Goal: Communication & Community: Answer question/provide support

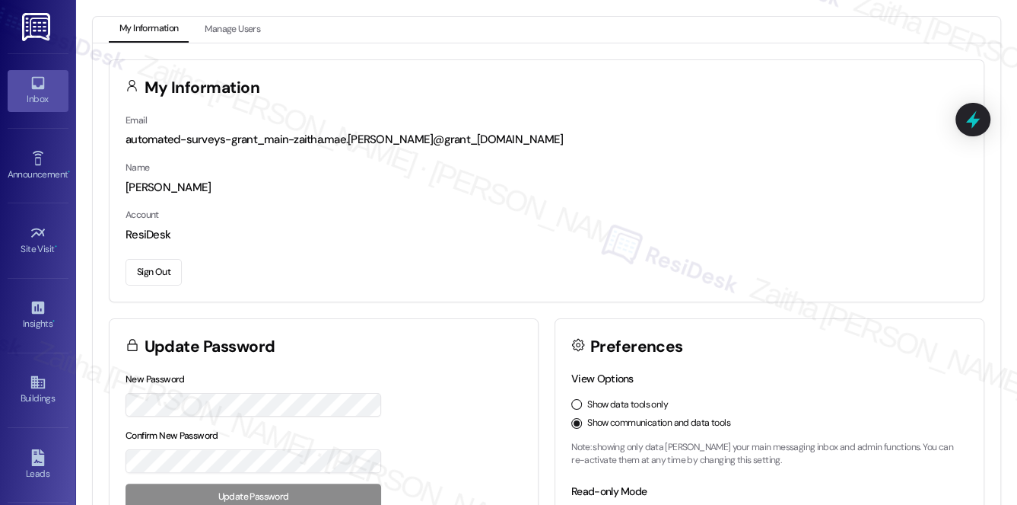
click at [42, 81] on icon at bounding box center [38, 83] width 17 height 17
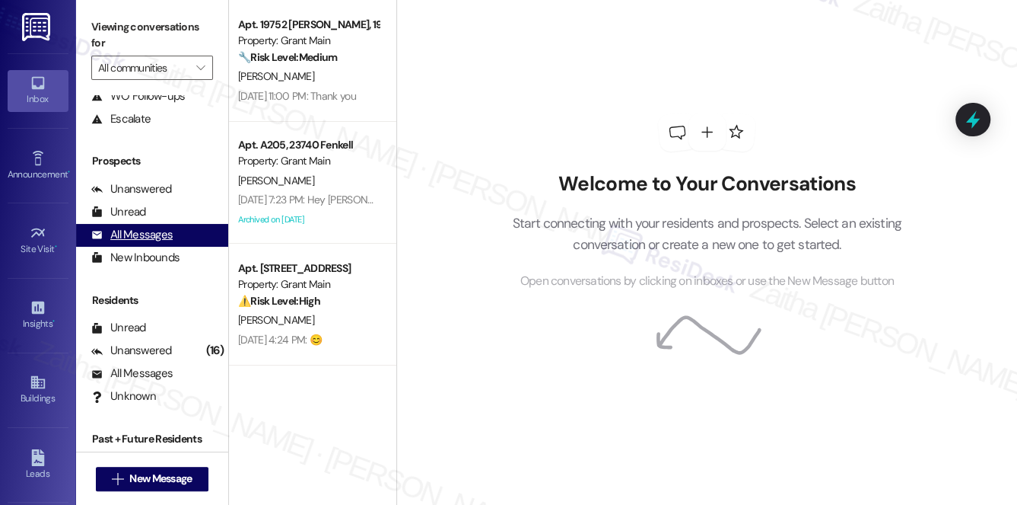
scroll to position [181, 0]
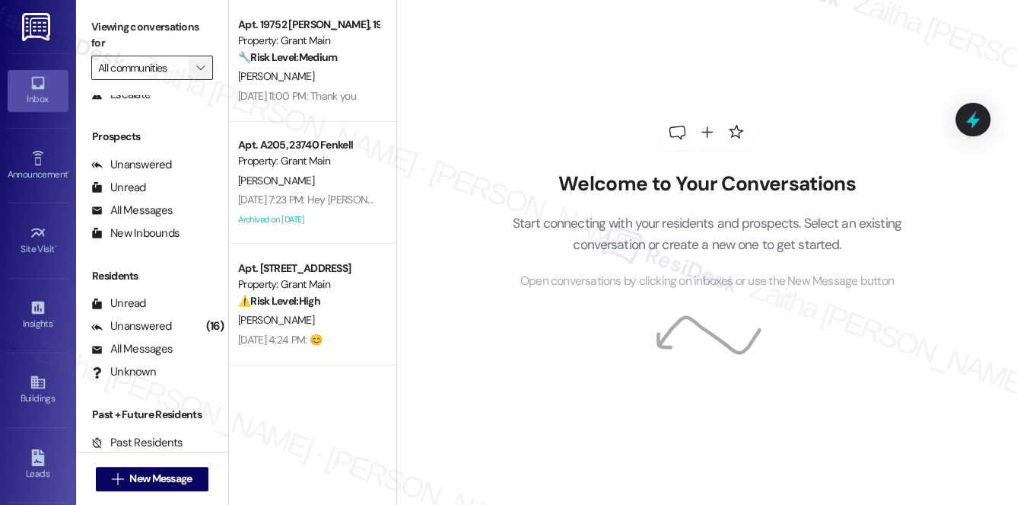
click at [190, 68] on button "" at bounding box center [201, 68] width 24 height 24
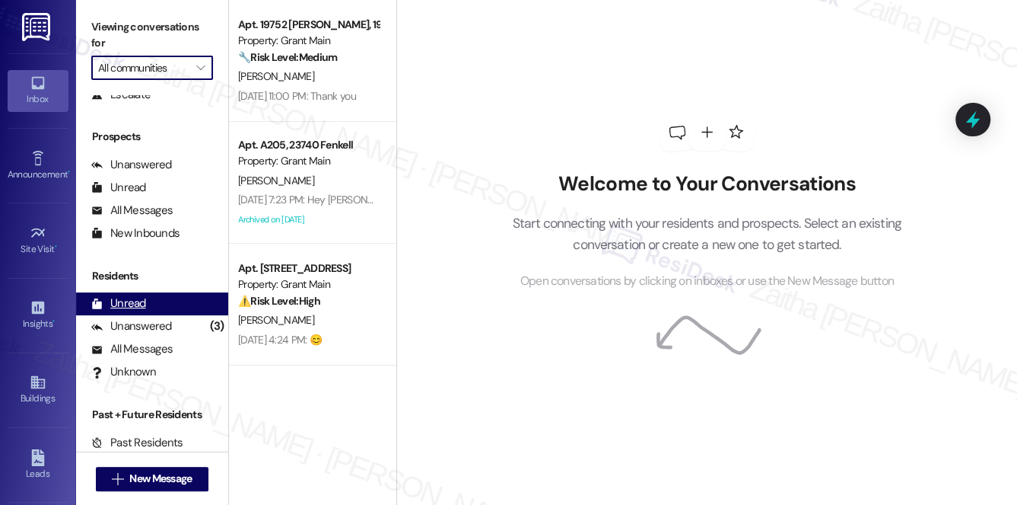
click at [139, 298] on div "Unread" at bounding box center [118, 303] width 55 height 16
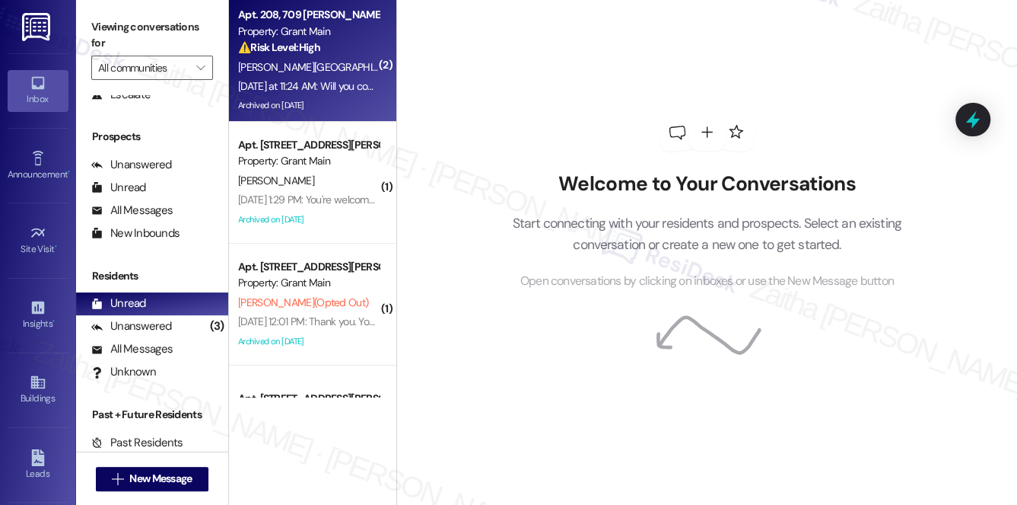
click at [335, 60] on div "[PERSON_NAME][GEOGRAPHIC_DATA]" at bounding box center [309, 67] width 144 height 19
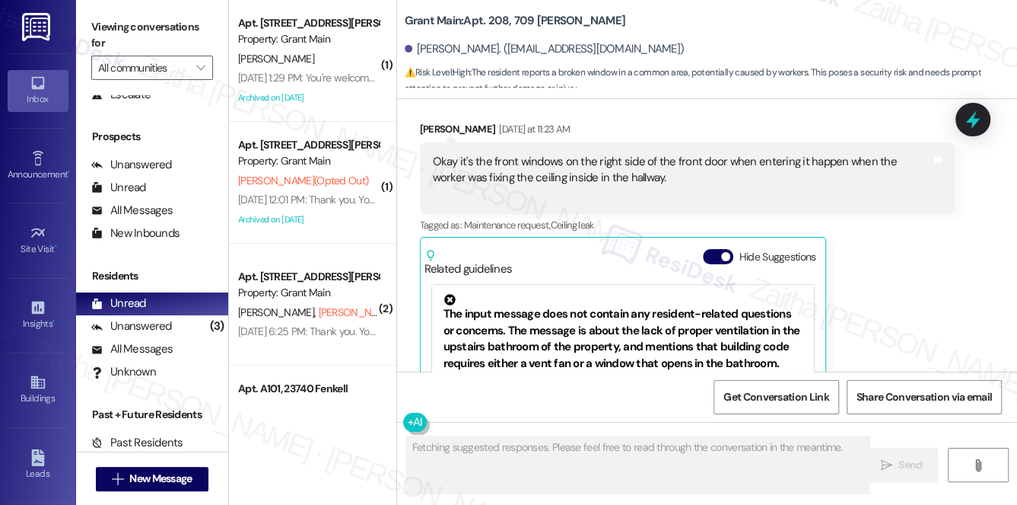
scroll to position [28129, 0]
click at [710, 256] on button "Hide Suggestions" at bounding box center [718, 257] width 30 height 15
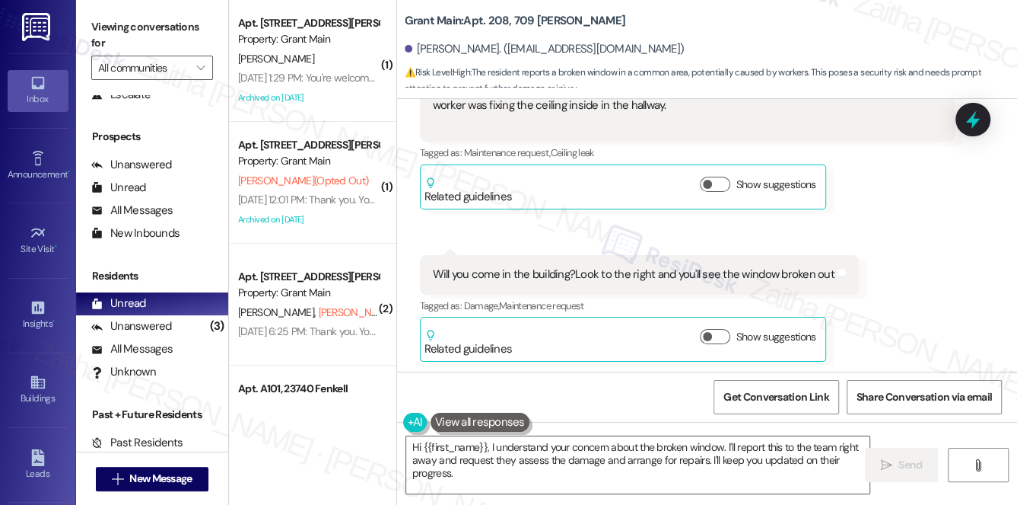
scroll to position [28204, 0]
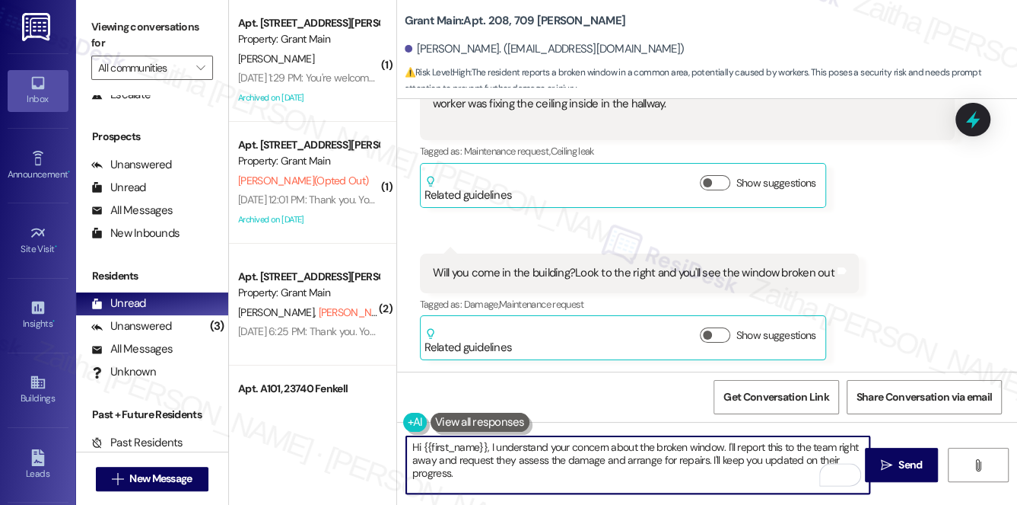
drag, startPoint x: 499, startPoint y: 445, endPoint x: 722, endPoint y: 447, distance: 223.0
click at [722, 447] on textarea "Hi {{first_name}}, I understand your concern about the broken window. I'll repo…" at bounding box center [638, 464] width 464 height 57
click at [755, 438] on textarea "Hi {{first_name}}, thanks for letting me know. I'll report this to the team rig…" at bounding box center [638, 464] width 464 height 57
click at [756, 438] on textarea "Hi {{first_name}}, thanks for letting me know. I'll report this to the team rig…" at bounding box center [638, 464] width 464 height 57
drag, startPoint x: 572, startPoint y: 457, endPoint x: 762, endPoint y: 457, distance: 190.2
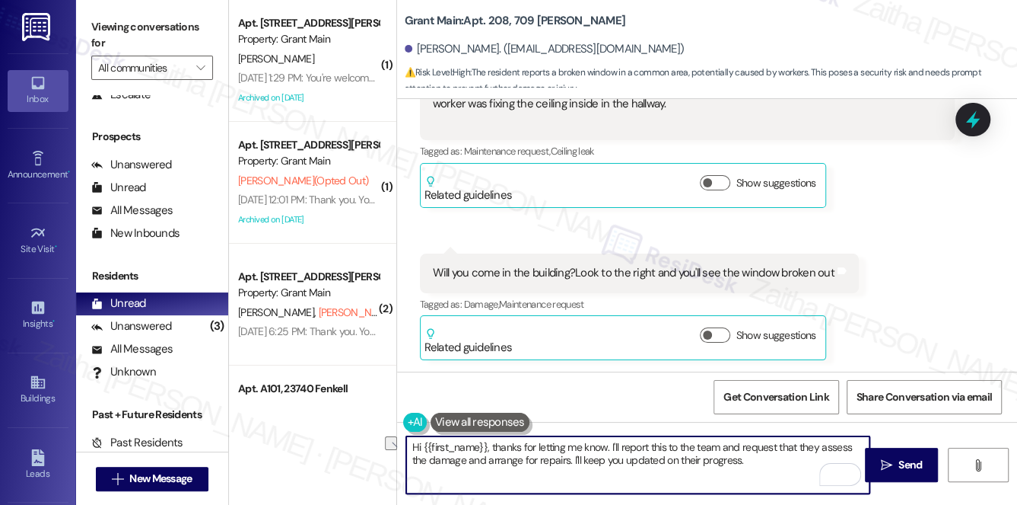
click at [762, 457] on textarea "Hi {{first_name}}, thanks for letting me know. I'll report this to the team and…" at bounding box center [638, 464] width 464 height 57
drag, startPoint x: 411, startPoint y: 447, endPoint x: 788, endPoint y: 465, distance: 377.9
click at [788, 465] on textarea "Hi {{first_name}}, thanks for letting me know. I'll report this to the team and…" at bounding box center [638, 464] width 464 height 57
type textarea "Hi {{first_name}}, thanks for letting me know. I'll report this to the team and…"
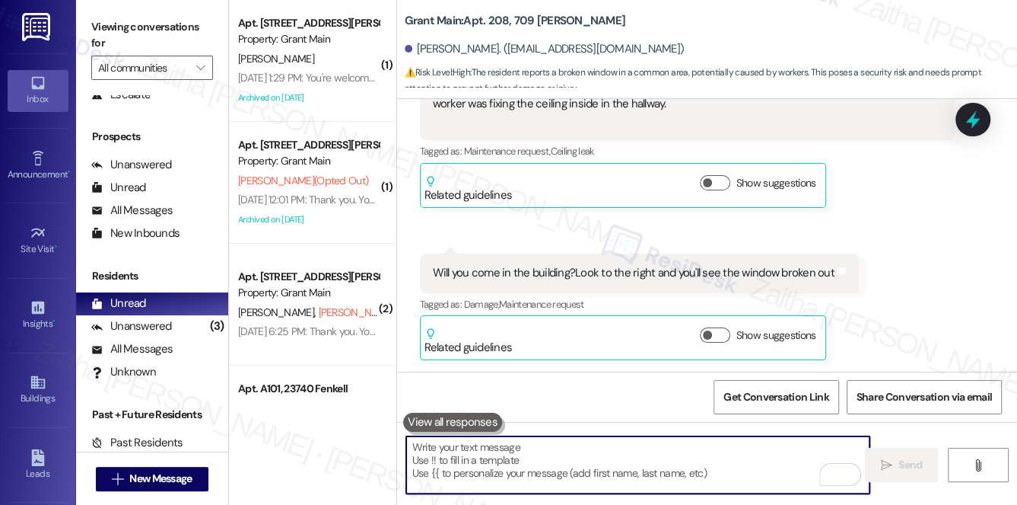
paste textarea "Hi {{first_name}}, thank you for letting me know. I’ll share this with our team…"
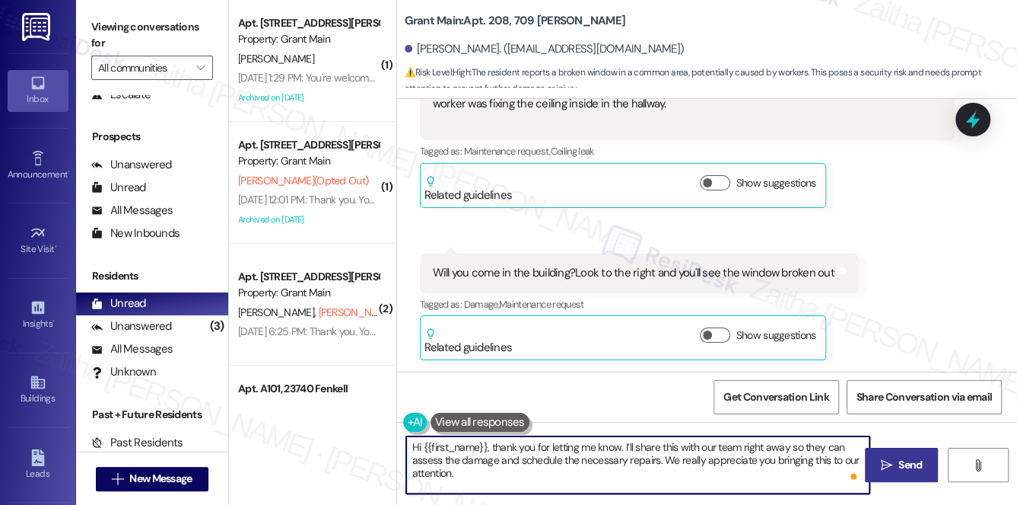
type textarea "Hi {{first_name}}, thank you for letting me know. I’ll share this with our team…"
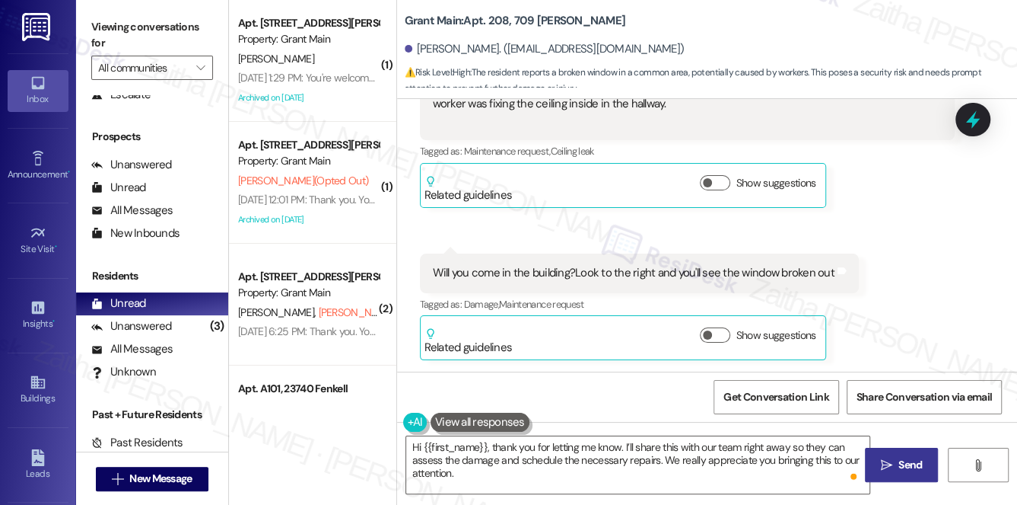
click at [901, 451] on button " Send" at bounding box center [902, 464] width 74 height 34
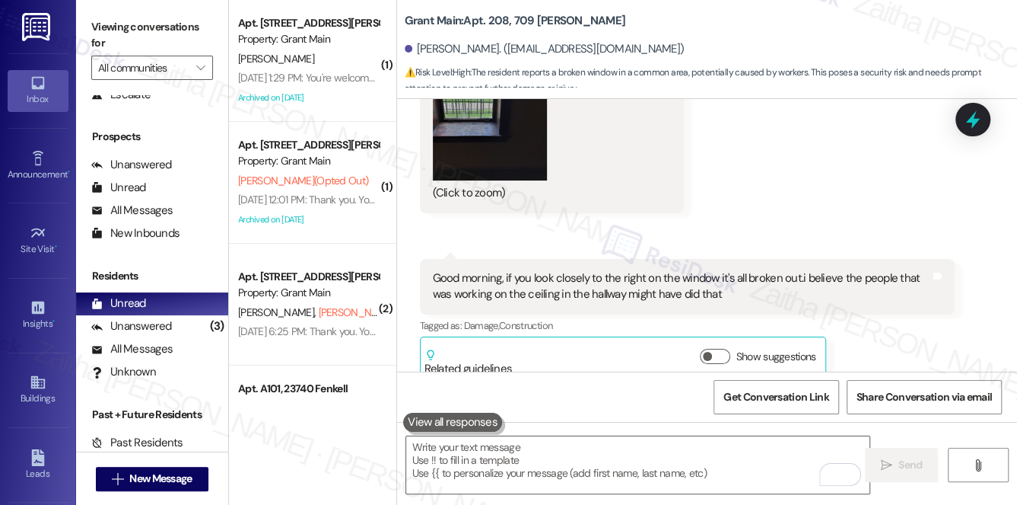
scroll to position [27719, 0]
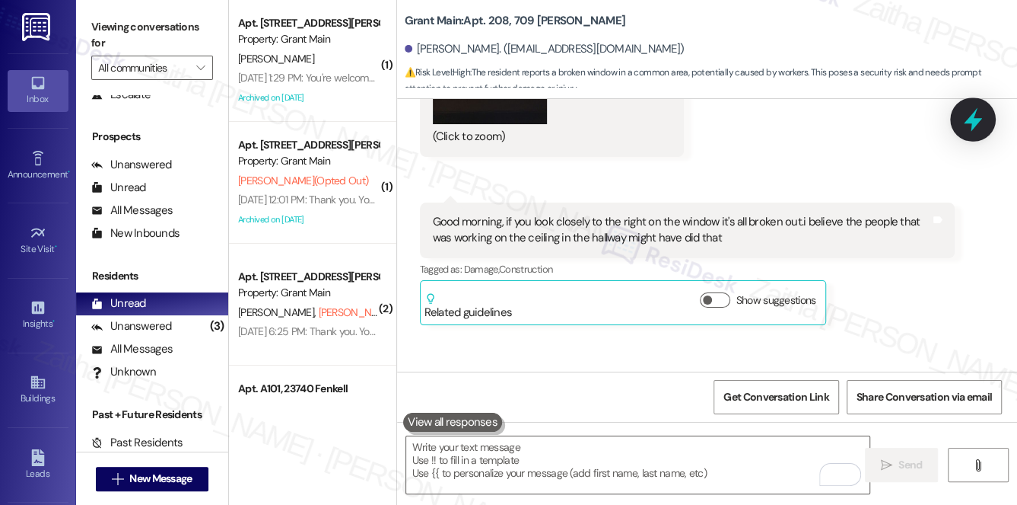
click at [976, 116] on icon at bounding box center [973, 120] width 26 height 26
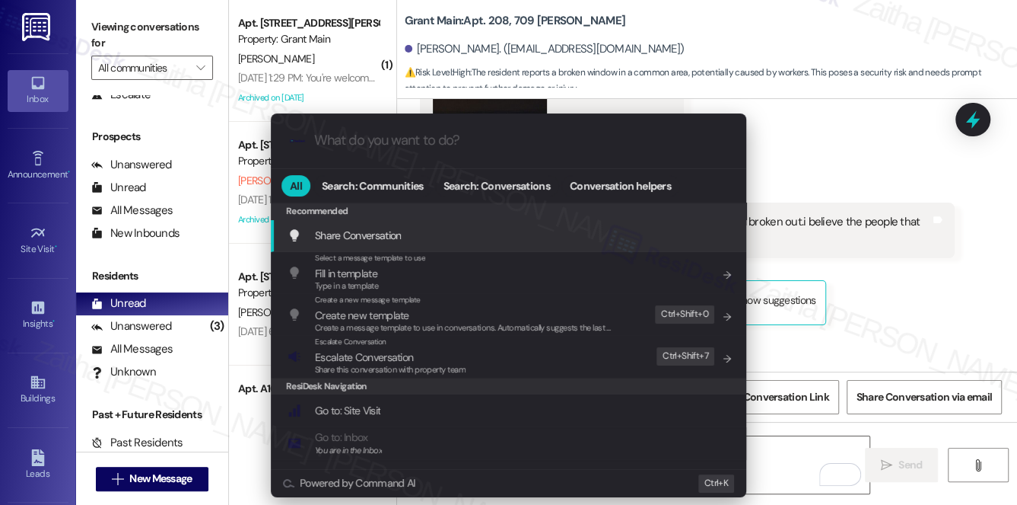
click at [931, 250] on div ".cls-1{fill:#0a055f;}.cls-2{fill:#0cc4c4;} resideskLogoBlueOrange All Search: C…" at bounding box center [508, 252] width 1017 height 505
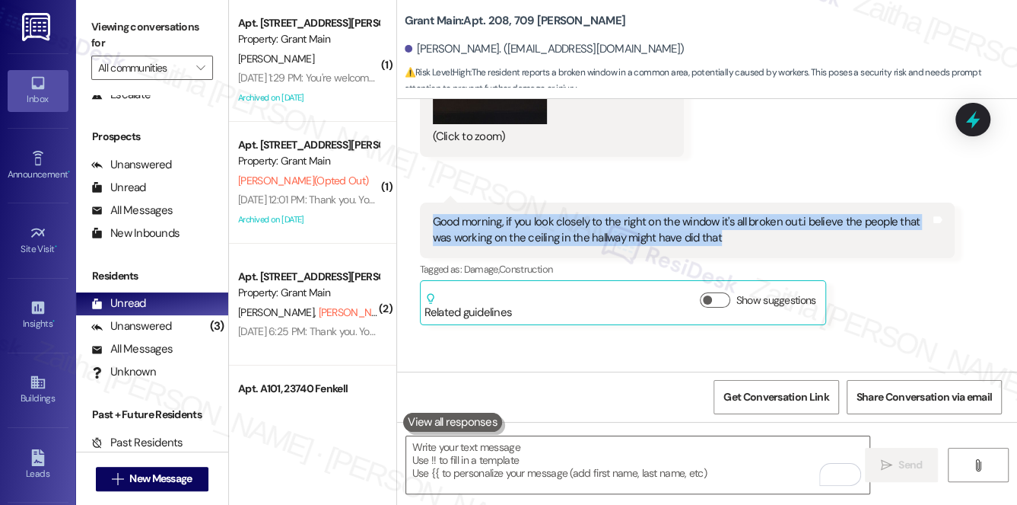
drag, startPoint x: 430, startPoint y: 221, endPoint x: 740, endPoint y: 252, distance: 311.3
click at [740, 252] on div "Good morning, if you look closely to the right on the window it's all broken ou…" at bounding box center [688, 230] width 536 height 56
copy div "Good morning, if you look closely to the right on the window it's all broken ou…"
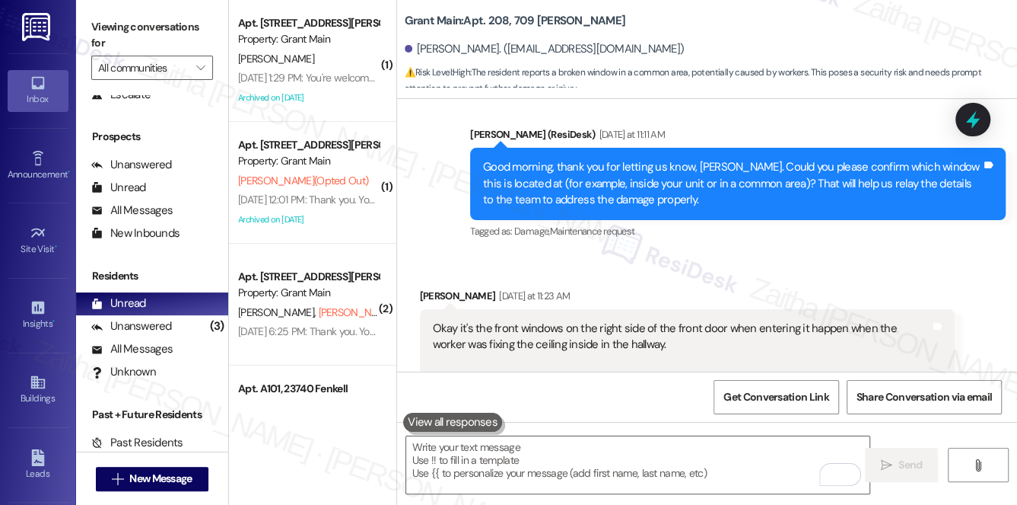
scroll to position [28065, 0]
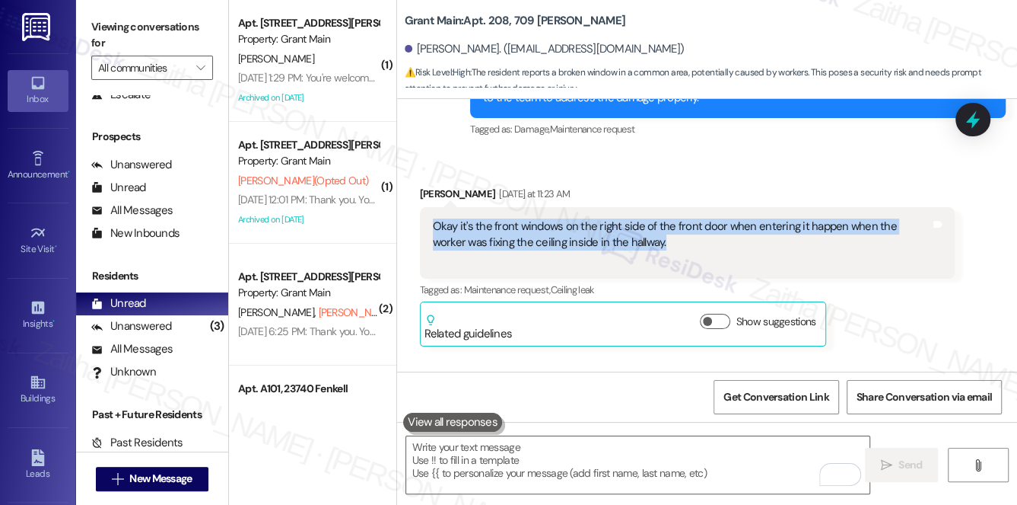
drag, startPoint x: 429, startPoint y: 225, endPoint x: 649, endPoint y: 246, distance: 220.9
click at [649, 246] on div "Okay it's the front windows on the right side of the front door when entering i…" at bounding box center [688, 243] width 536 height 72
copy div "Okay it's the front windows on the right side of the front door when entering i…"
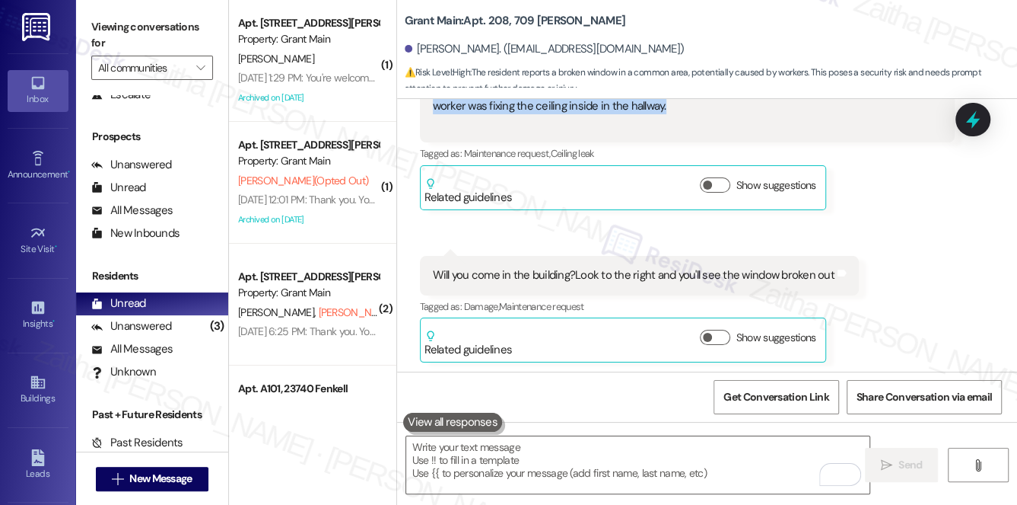
scroll to position [28326, 0]
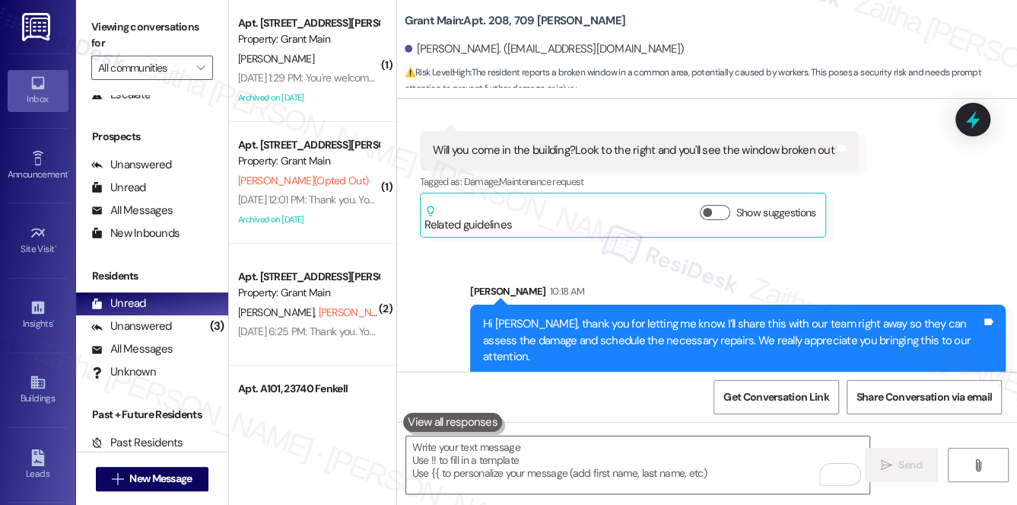
click at [416, 145] on div "Received via SMS 11:24 AM [PERSON_NAME] Question [DATE] at 11:24 AM Will you co…" at bounding box center [640, 183] width 462 height 129
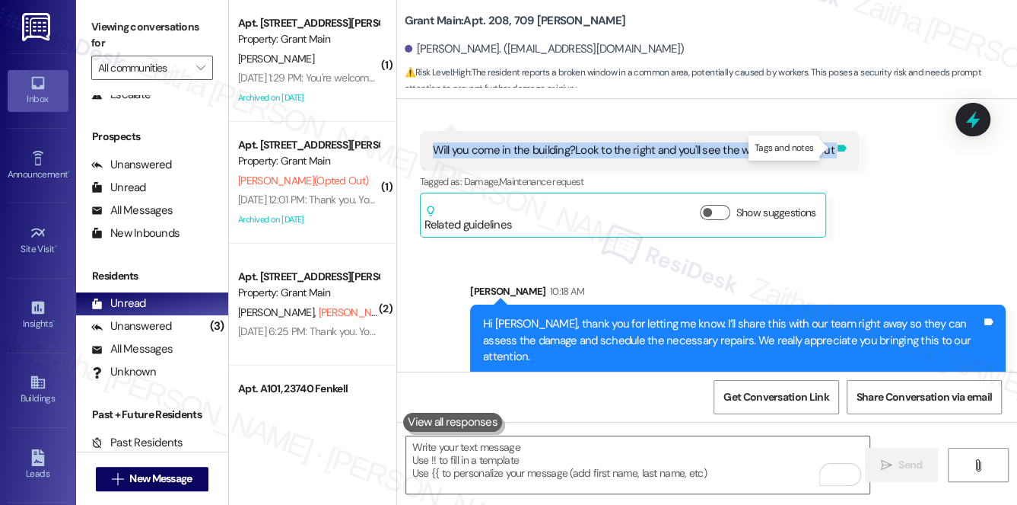
drag, startPoint x: 429, startPoint y: 146, endPoint x: 828, endPoint y: 149, distance: 398.8
click at [829, 149] on div "Will you come in the building?Look to the right and you'll see the window broke…" at bounding box center [639, 150] width 439 height 39
copy div "Will you come in the building?Look to the right and you'll see the window broke…"
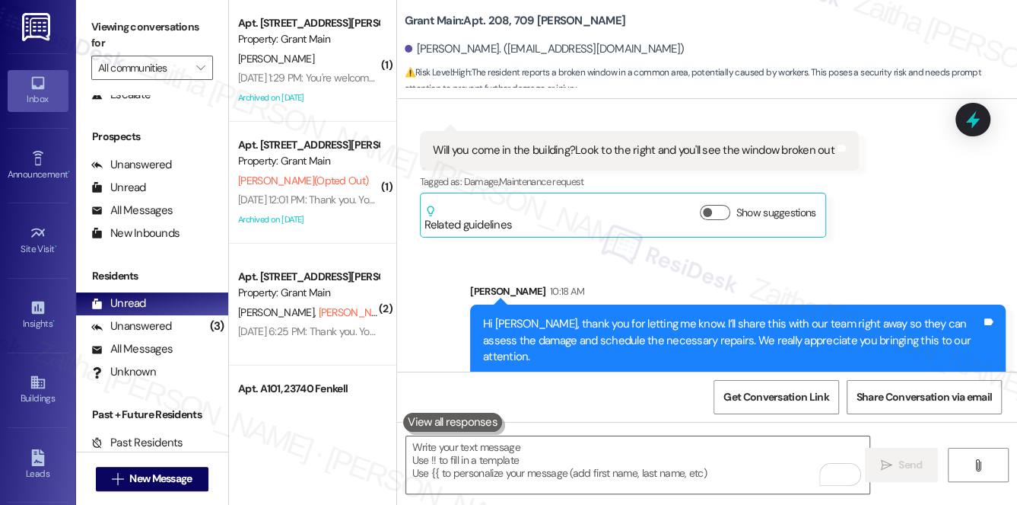
click at [923, 187] on div "Received via SMS [PERSON_NAME] [DATE] at 11:23 AM Okay it's the front windows o…" at bounding box center [707, 69] width 620 height 358
click at [969, 129] on icon at bounding box center [973, 120] width 26 height 26
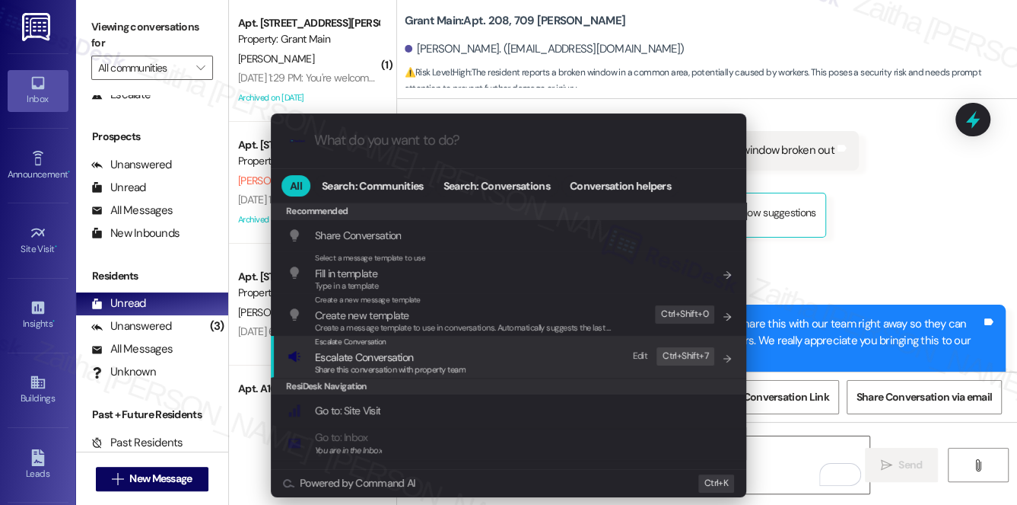
click at [375, 352] on span "Escalate Conversation" at bounding box center [364, 357] width 98 height 14
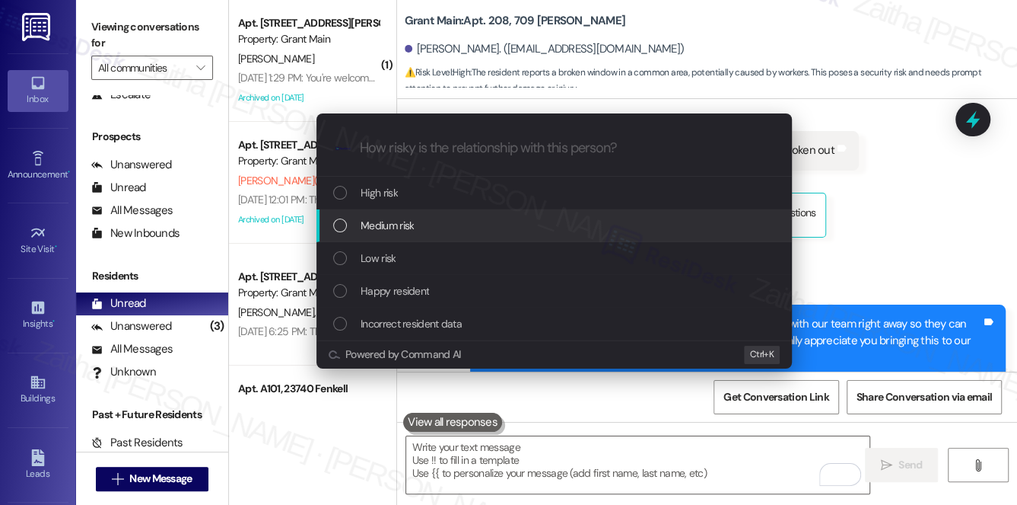
click at [399, 228] on span "Medium risk" at bounding box center [387, 225] width 53 height 17
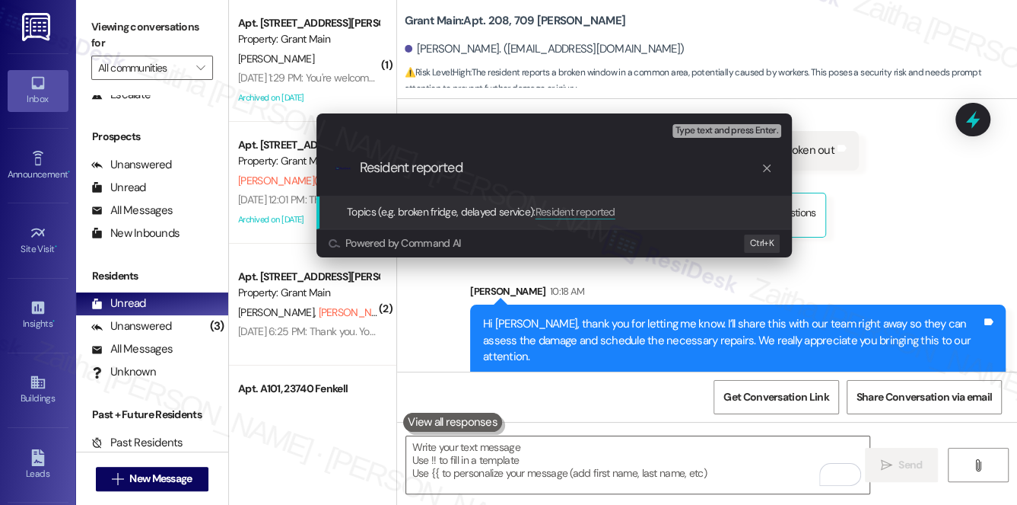
paste input "Broken Window Report"
click at [579, 167] on input "Resident reported Broken Window Report" at bounding box center [560, 168] width 401 height 16
click at [419, 167] on input "Resident reported Broken Window" at bounding box center [560, 168] width 401 height 16
type input "Resident Reported Broken Window"
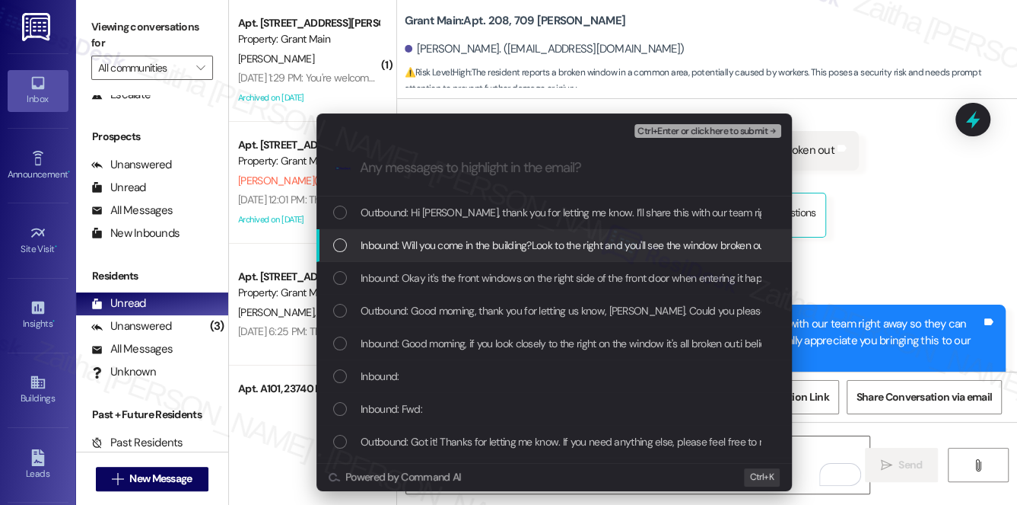
click at [467, 242] on span "Inbound: Will you come in the building?Look to the right and you'll see the win…" at bounding box center [564, 245] width 407 height 17
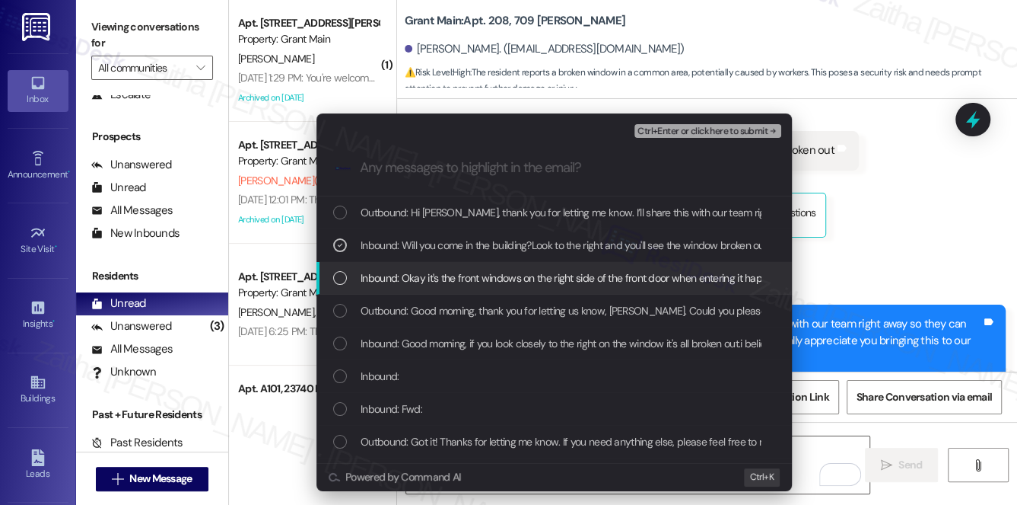
click at [464, 272] on span "Inbound: Okay it's the front windows on the right side of the front door when e…" at bounding box center [701, 277] width 680 height 17
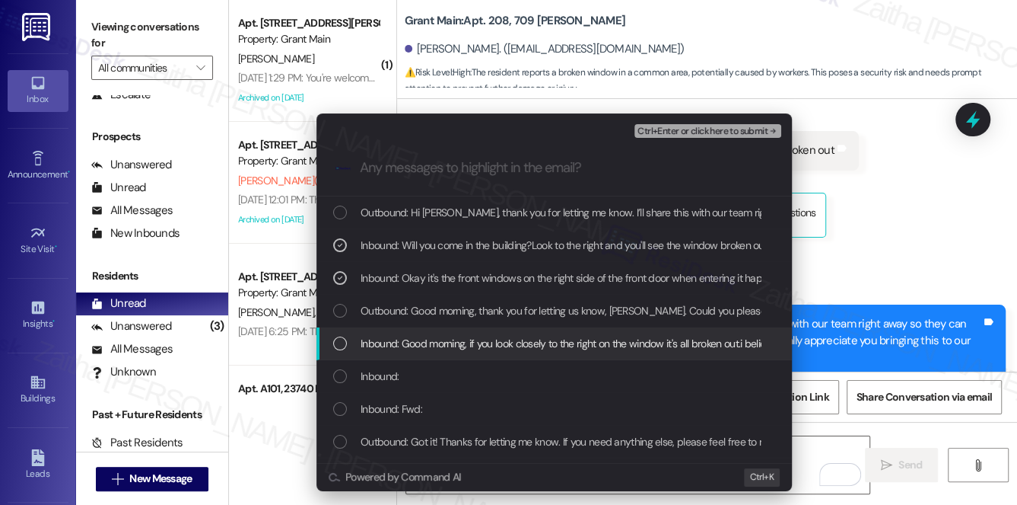
click at [469, 344] on span "Inbound: Good morning, if you look closely to the right on the window it's all …" at bounding box center [738, 343] width 755 height 17
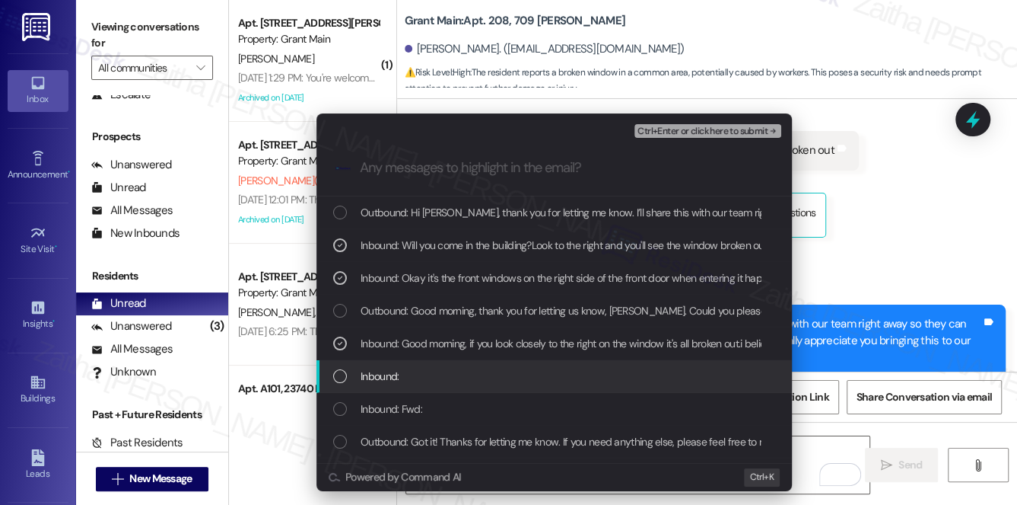
click at [473, 373] on div "Inbound:" at bounding box center [555, 376] width 445 height 17
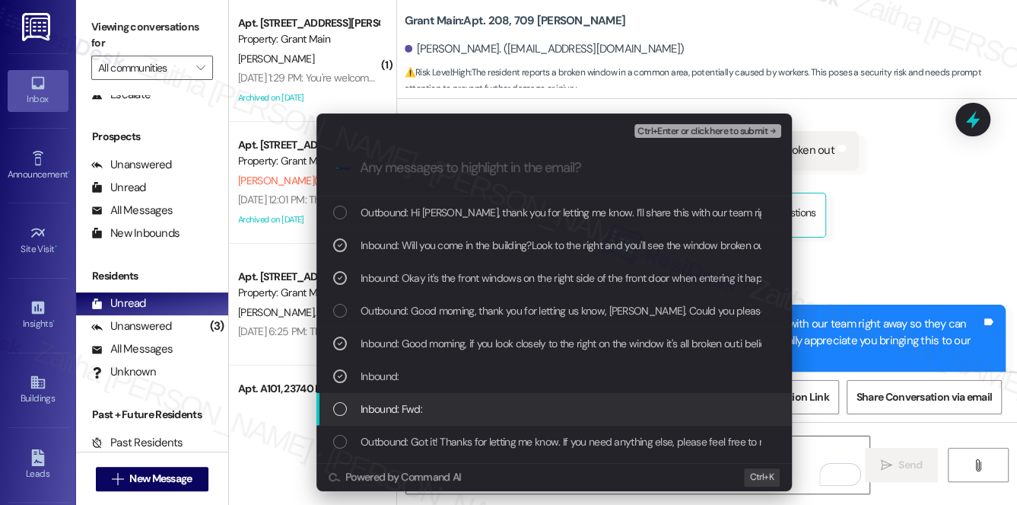
click at [481, 403] on div "Inbound: Fwd:" at bounding box center [555, 408] width 445 height 17
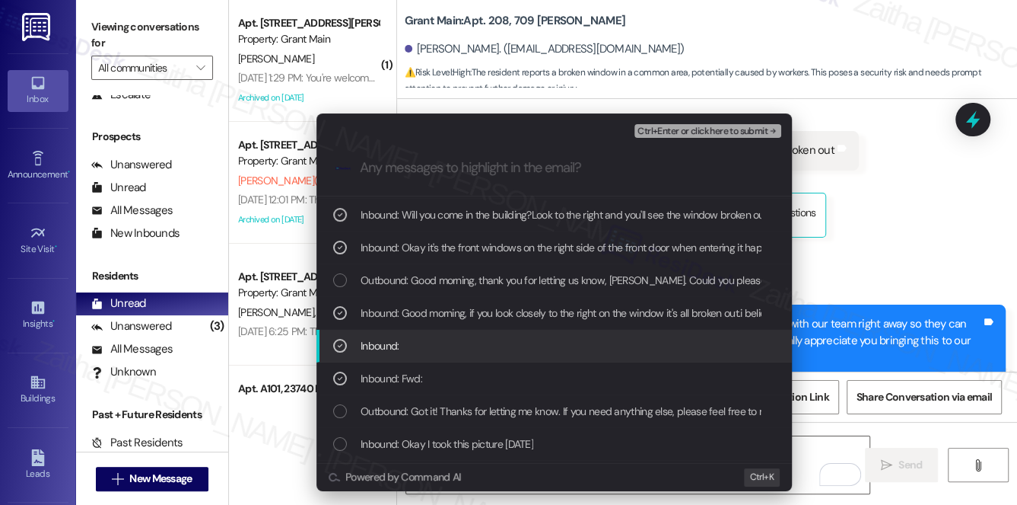
scroll to position [0, 0]
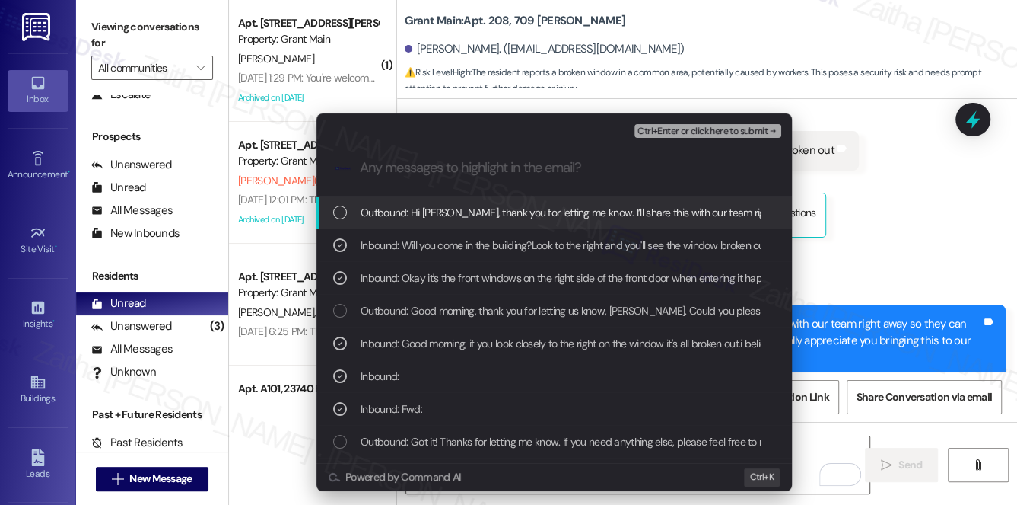
click at [704, 130] on span "Ctrl+Enter or click here to submit" at bounding box center [703, 131] width 130 height 11
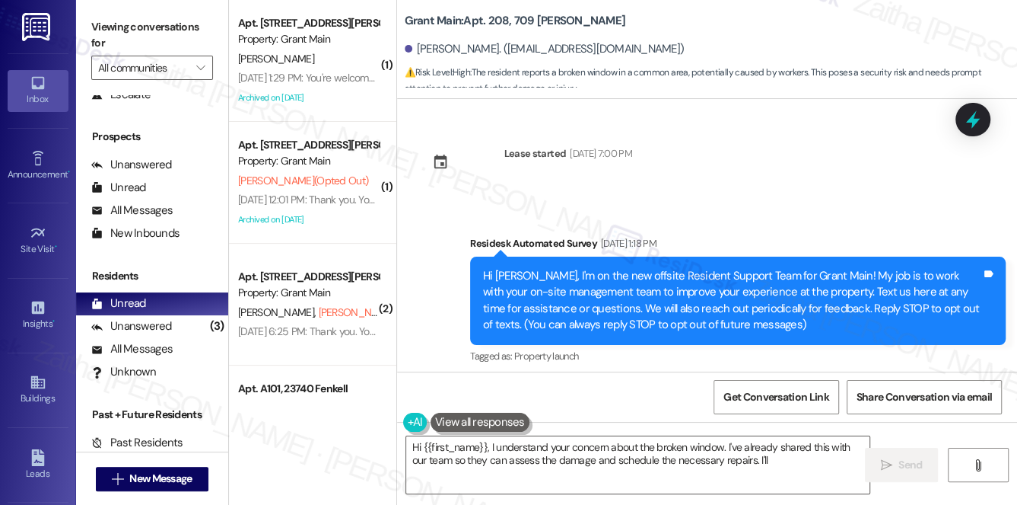
scroll to position [28405, 0]
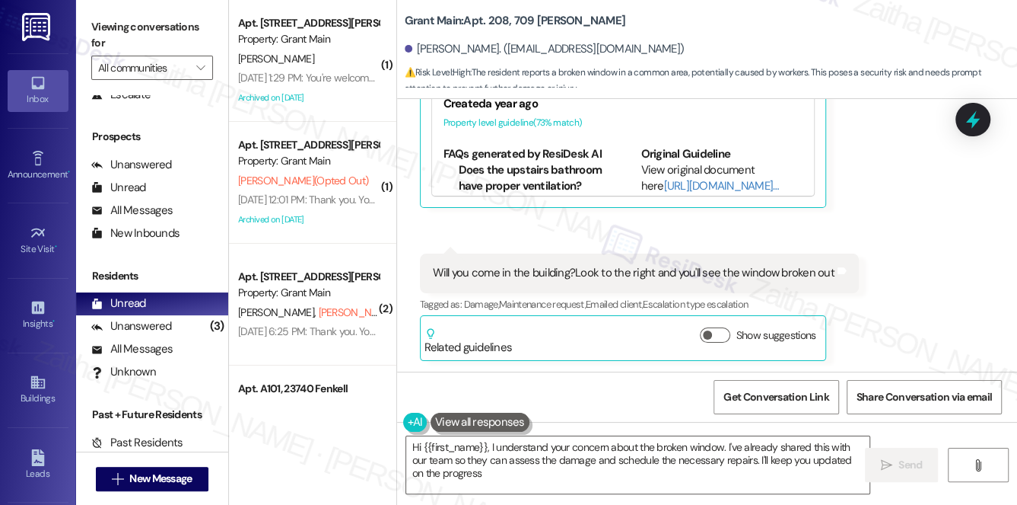
type textarea "Hi {{first_name}}, I understand your concern about the broken window. I've alre…"
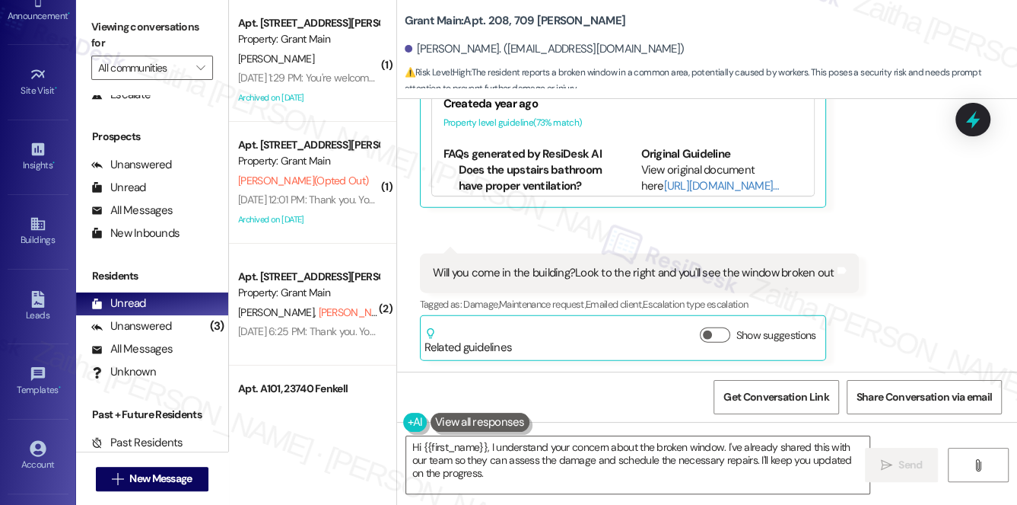
scroll to position [215, 0]
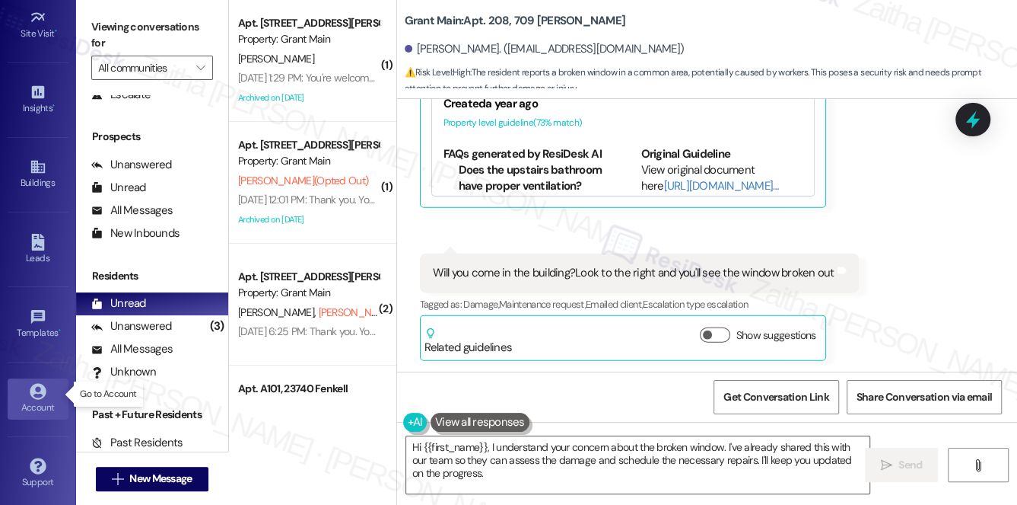
click at [33, 409] on div "Account" at bounding box center [38, 407] width 76 height 15
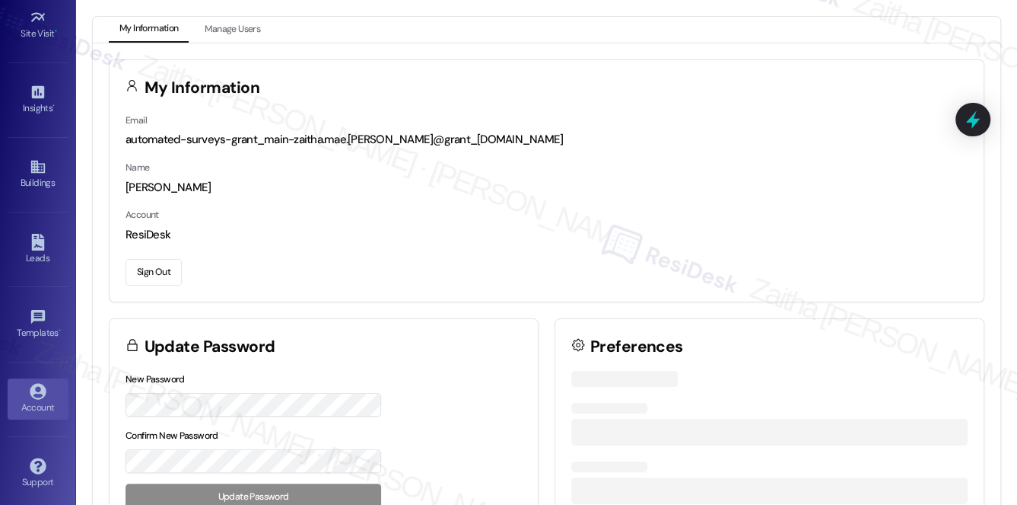
click at [159, 266] on button "Sign Out" at bounding box center [154, 272] width 56 height 27
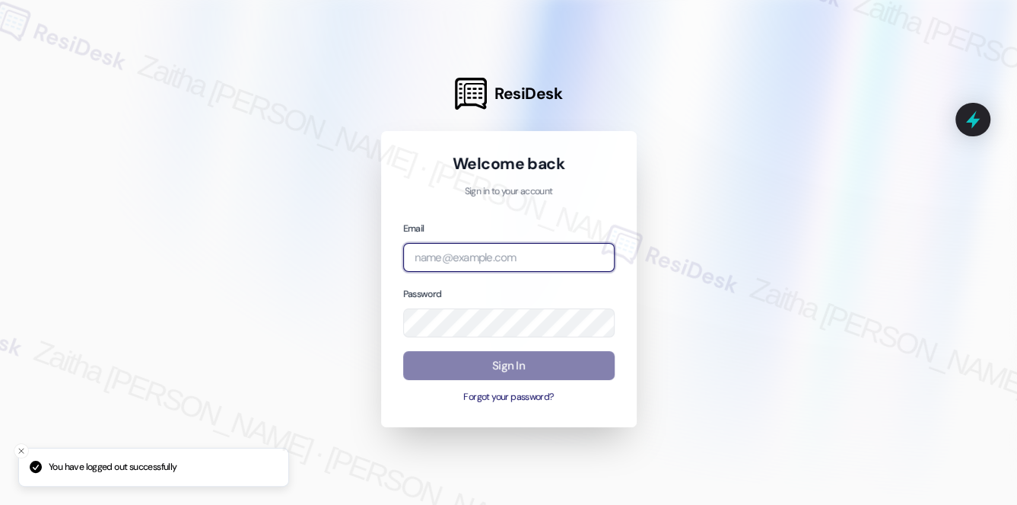
click at [498, 269] on input "email" at bounding box center [509, 258] width 212 height 30
type input "[EMAIL_ADDRESS][PERSON_NAME][DOMAIN_NAME]"
